Goal: Information Seeking & Learning: Learn about a topic

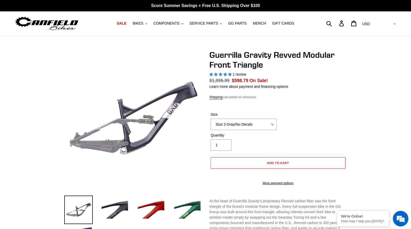
select select "highest-rating"
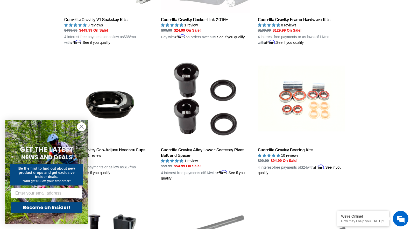
scroll to position [372, 0]
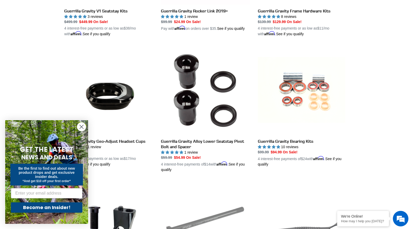
click at [81, 127] on icon "Close dialog" at bounding box center [82, 127] width 4 height 4
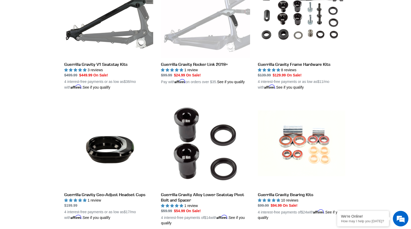
scroll to position [281, 0]
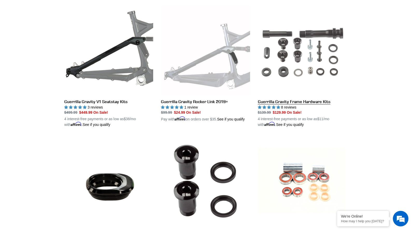
click at [278, 60] on link "Guerrilla Gravity Frame Hardware Kits" at bounding box center [302, 66] width 89 height 121
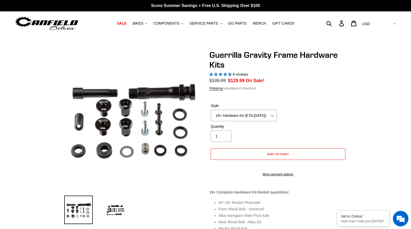
select select "highest-rating"
click at [77, 126] on img at bounding box center [203, 109] width 311 height 311
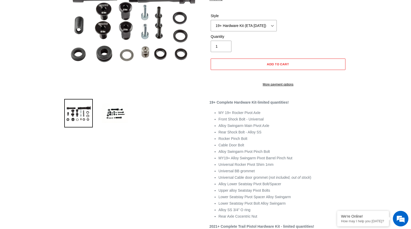
scroll to position [95, 0]
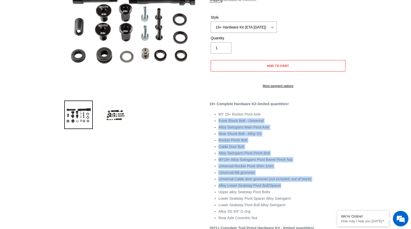
drag, startPoint x: 219, startPoint y: 123, endPoint x: 316, endPoint y: 195, distance: 121.3
click at [316, 195] on ul "MY 19+ Rocker Pivot Axle Front Shock Bolt - Universal Alloy Swingarm Main Pivot…" at bounding box center [282, 166] width 128 height 109
click at [316, 195] on li "Upper alloy Seatstay Pivot Bolts" at bounding box center [282, 191] width 128 height 5
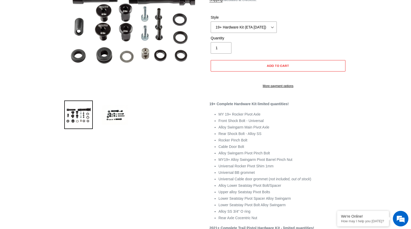
scroll to position [0, 0]
drag, startPoint x: 219, startPoint y: 179, endPoint x: 333, endPoint y: 179, distance: 114.0
click at [333, 175] on li "Universal BB grommet" at bounding box center [282, 172] width 128 height 5
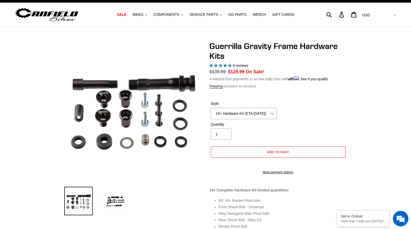
scroll to position [96, 0]
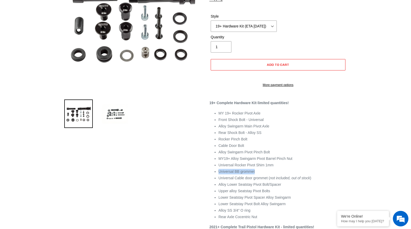
click at [113, 115] on img at bounding box center [115, 114] width 29 height 29
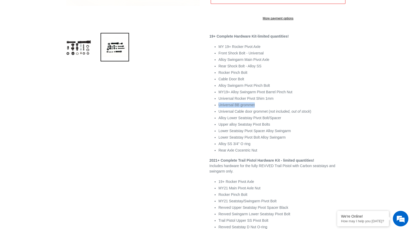
scroll to position [168, 0]
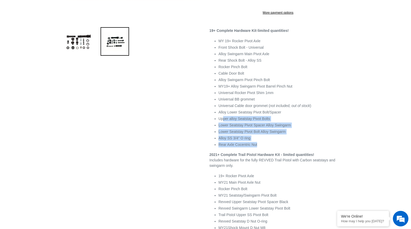
drag, startPoint x: 224, startPoint y: 123, endPoint x: 298, endPoint y: 152, distance: 79.2
click at [298, 147] on ul "MY 19+ Rocker Pivot Axle Front Shock Bolt - Universal Alloy Swingarm Main Pivot…" at bounding box center [282, 92] width 128 height 109
click at [298, 147] on li "Rear Axle Cocentric Nut" at bounding box center [282, 144] width 128 height 5
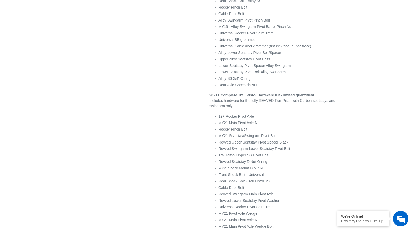
scroll to position [307, 0]
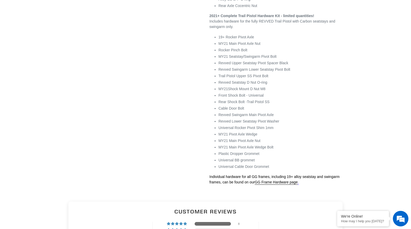
click at [309, 137] on li "MY21 Pivot Axle Wedge" at bounding box center [282, 134] width 128 height 5
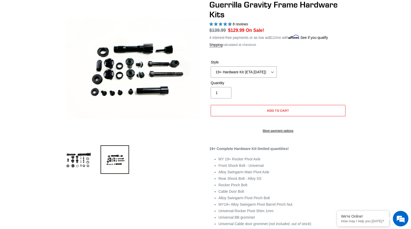
scroll to position [48, 0]
